Goal: Book appointment/travel/reservation

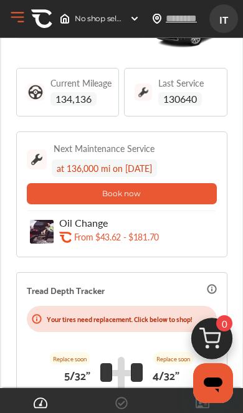
scroll to position [68, 0]
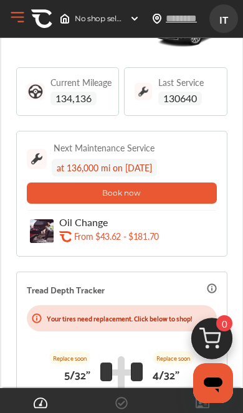
click at [60, 193] on button "Book now" at bounding box center [122, 192] width 190 height 21
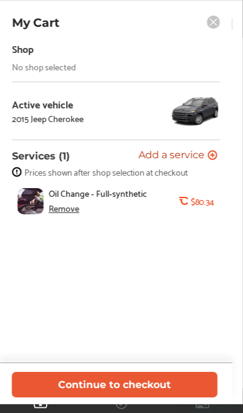
click at [63, 385] on button "Continue to checkout" at bounding box center [114, 384] width 205 height 26
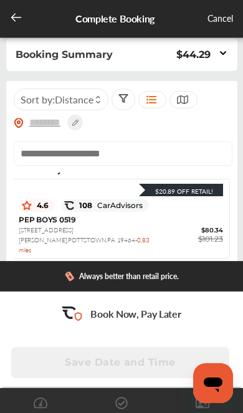
scroll to position [126, 2]
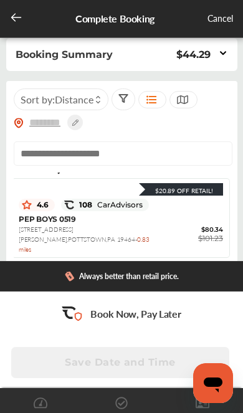
click at [75, 214] on span "PEP BOYS 0519" at bounding box center [47, 218] width 57 height 9
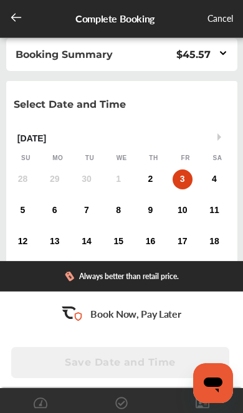
click at [151, 183] on div "2" at bounding box center [150, 179] width 20 height 20
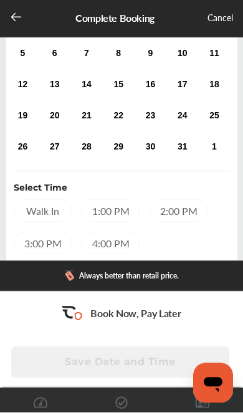
scroll to position [156, 0]
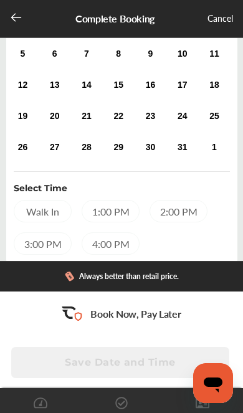
click at [118, 244] on div "4:00 PM" at bounding box center [111, 243] width 58 height 22
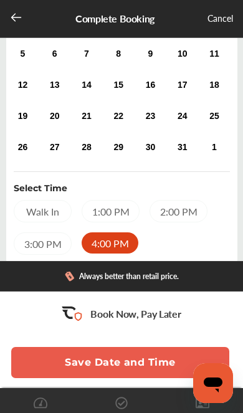
click at [220, 20] on div "Cancel" at bounding box center [220, 19] width 26 height 16
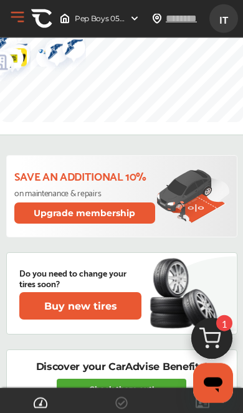
scroll to position [875, 0]
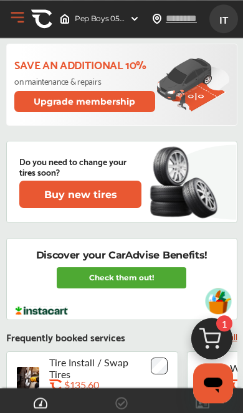
click at [142, 277] on link "Check them out!" at bounding box center [121, 277] width 129 height 21
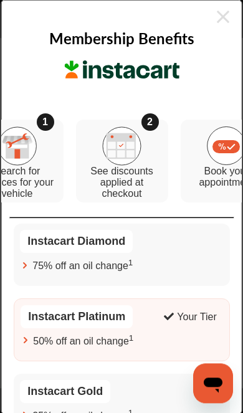
scroll to position [986, 0]
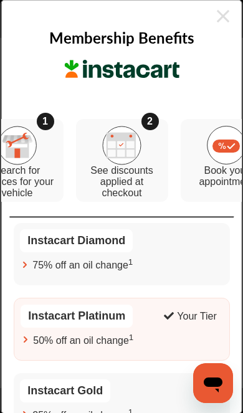
click at [176, 260] on div "75% off an oil change 1" at bounding box center [121, 265] width 203 height 14
click at [222, 14] on icon at bounding box center [223, 16] width 12 height 20
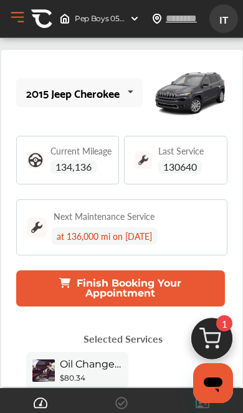
click at [22, 22] on button "Open Menu" at bounding box center [17, 17] width 19 height 19
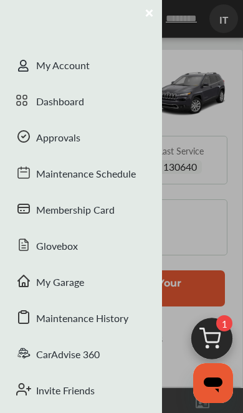
click at [73, 144] on div "Approvals" at bounding box center [81, 139] width 162 height 36
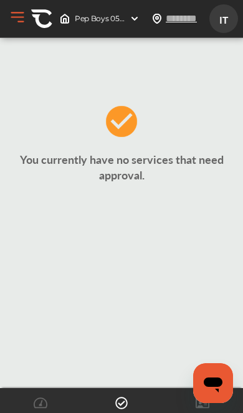
click at [19, 20] on button "Open Menu" at bounding box center [17, 17] width 19 height 19
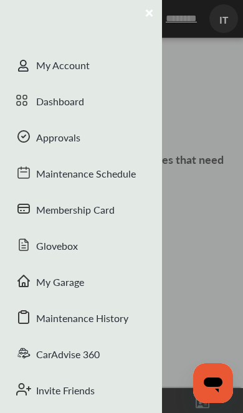
click at [32, 63] on span at bounding box center [26, 67] width 20 height 20
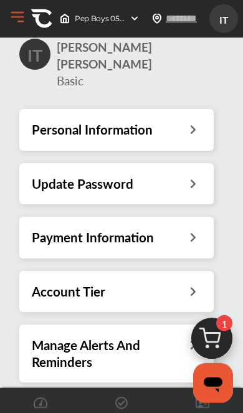
scroll to position [46, 0]
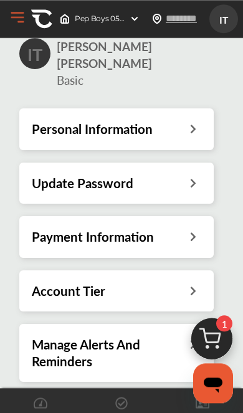
click at [180, 228] on div "Payment Information" at bounding box center [116, 236] width 169 height 16
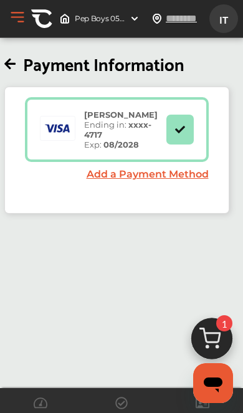
click at [16, 62] on icon at bounding box center [9, 64] width 11 height 13
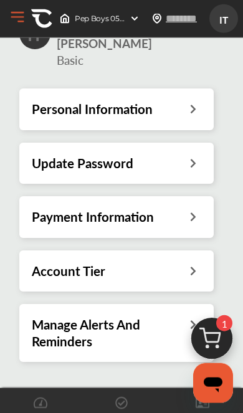
scroll to position [38, 0]
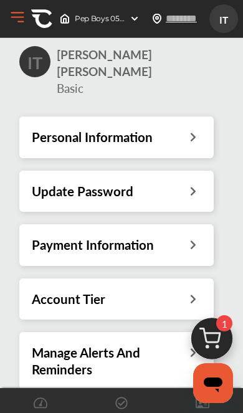
click at [21, 20] on button "Open Menu" at bounding box center [17, 17] width 19 height 19
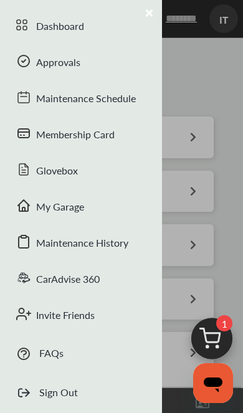
scroll to position [75, 0]
click at [94, 242] on div "Maintenance History" at bounding box center [81, 244] width 162 height 36
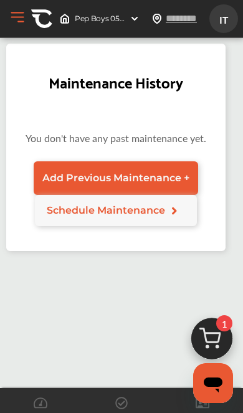
click at [18, 15] on button "Open Menu" at bounding box center [17, 17] width 19 height 19
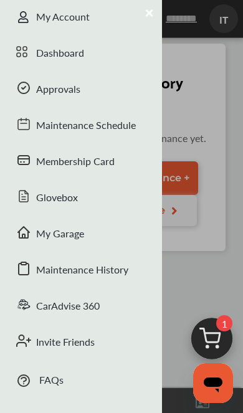
click at [100, 269] on div "Maintenance History" at bounding box center [81, 271] width 162 height 36
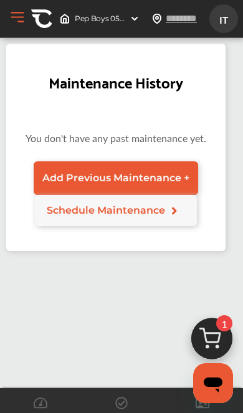
click at [22, 17] on button "Open Menu" at bounding box center [17, 17] width 19 height 19
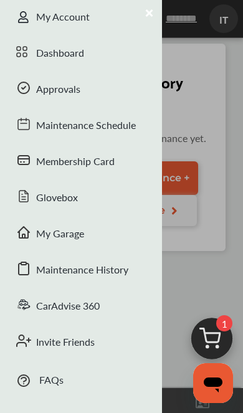
click at [90, 59] on div "Dashboard" at bounding box center [81, 54] width 162 height 36
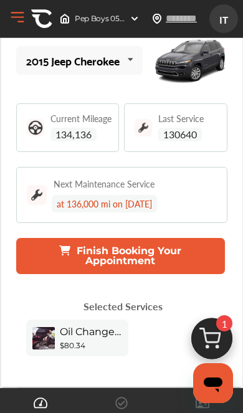
scroll to position [37, 0]
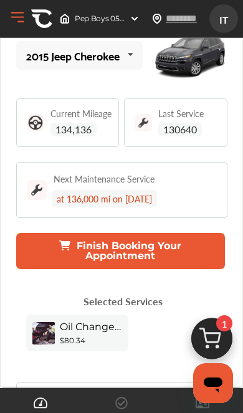
click at [170, 261] on button "Finish Booking Your Appointment" at bounding box center [120, 251] width 208 height 36
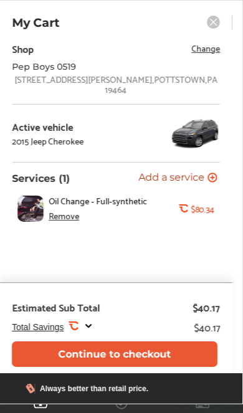
click at [209, 173] on icon at bounding box center [212, 177] width 8 height 8
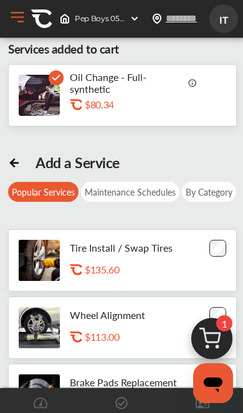
click at [17, 159] on icon at bounding box center [14, 161] width 12 height 12
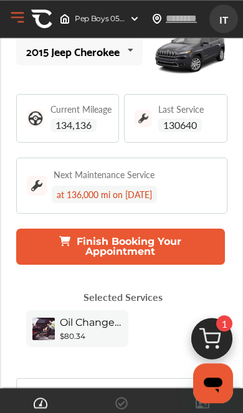
scroll to position [47, 0]
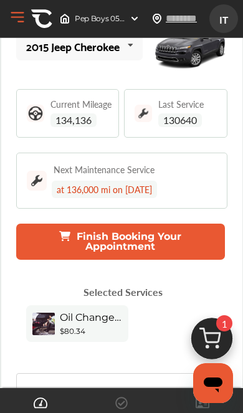
click at [157, 244] on button "Finish Booking Your Appointment" at bounding box center [120, 241] width 208 height 36
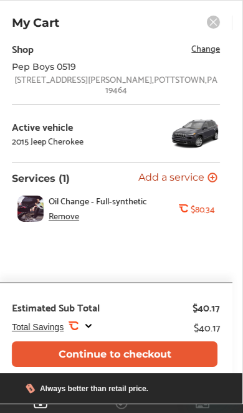
click at [63, 210] on div "Remove" at bounding box center [64, 215] width 30 height 10
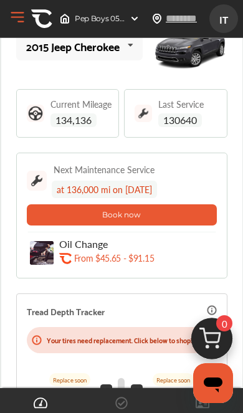
click at [175, 220] on button "Book now" at bounding box center [122, 214] width 190 height 21
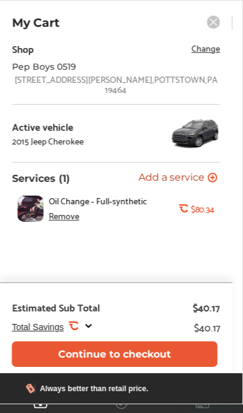
click at [62, 212] on div "Remove" at bounding box center [64, 215] width 30 height 10
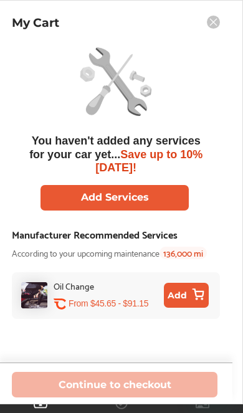
click at [71, 198] on button "Add Services" at bounding box center [114, 198] width 148 height 26
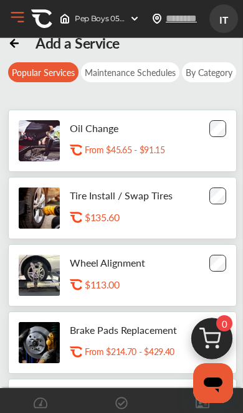
scroll to position [8, 0]
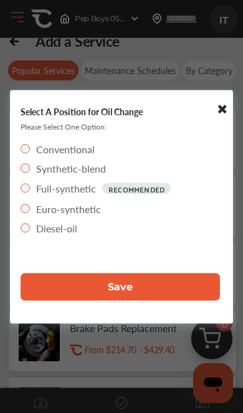
click at [65, 289] on button "Save" at bounding box center [120, 286] width 199 height 27
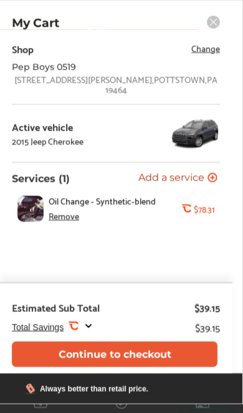
scroll to position [371, 0]
